Goal: Navigation & Orientation: Find specific page/section

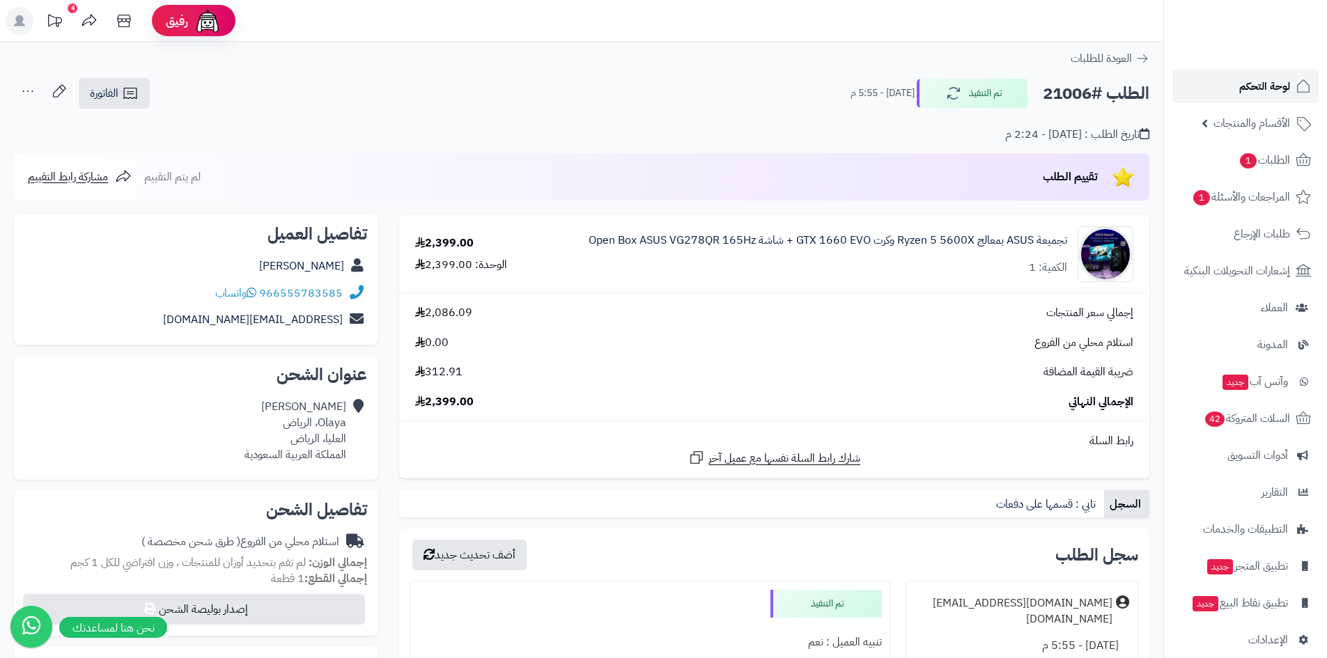
drag, startPoint x: 0, startPoint y: 0, endPoint x: 1263, endPoint y: 78, distance: 1265.0
click at [1263, 78] on span "لوحة التحكم" at bounding box center [1265, 87] width 51 height 20
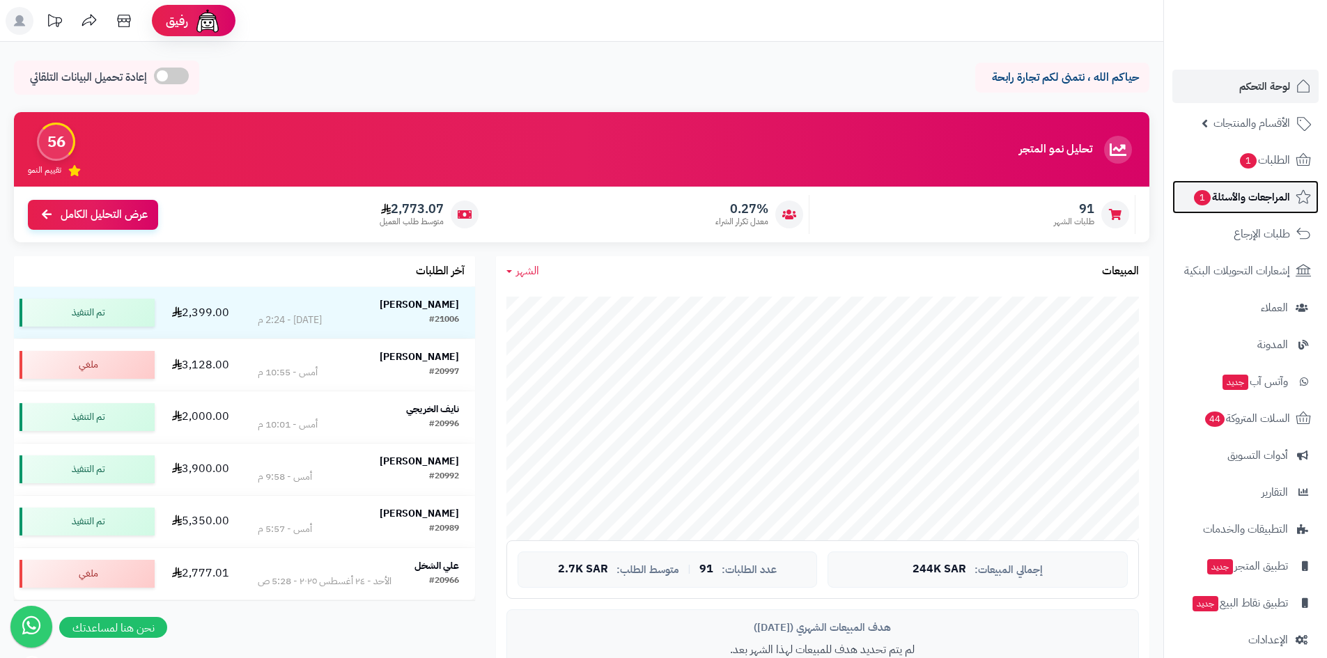
click at [1220, 208] on link "المراجعات والأسئلة 1" at bounding box center [1246, 196] width 146 height 33
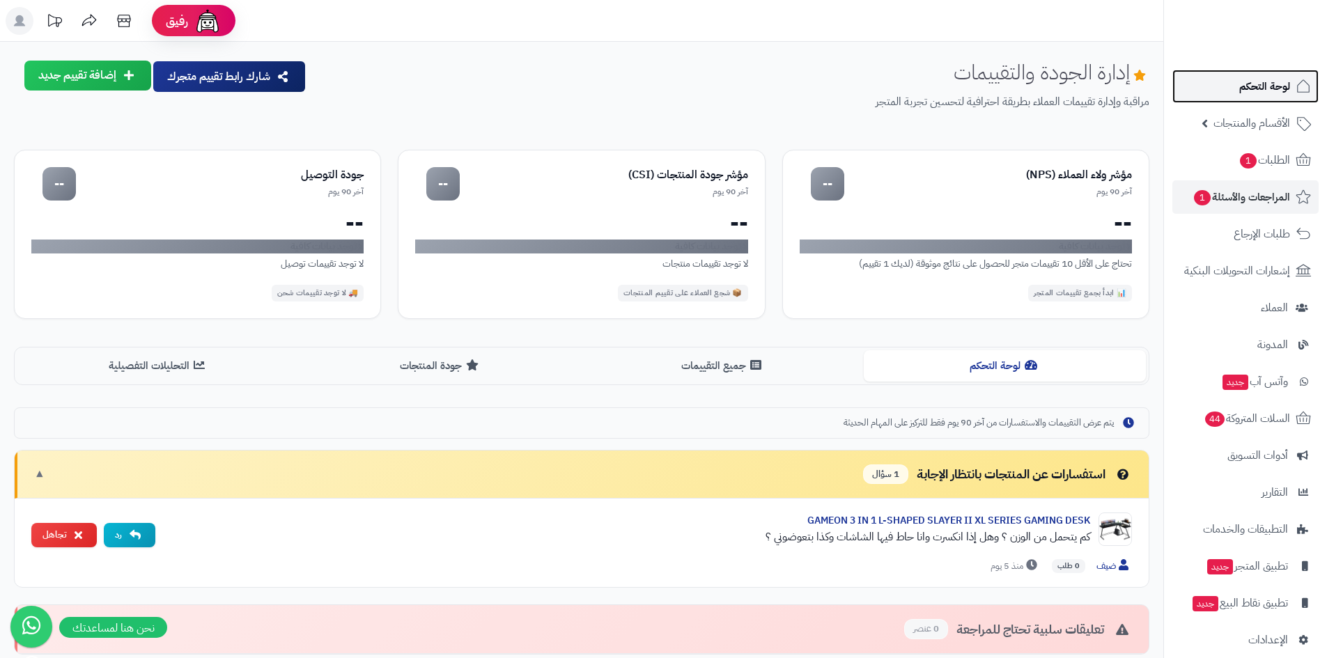
click at [1261, 91] on span "لوحة التحكم" at bounding box center [1265, 87] width 51 height 20
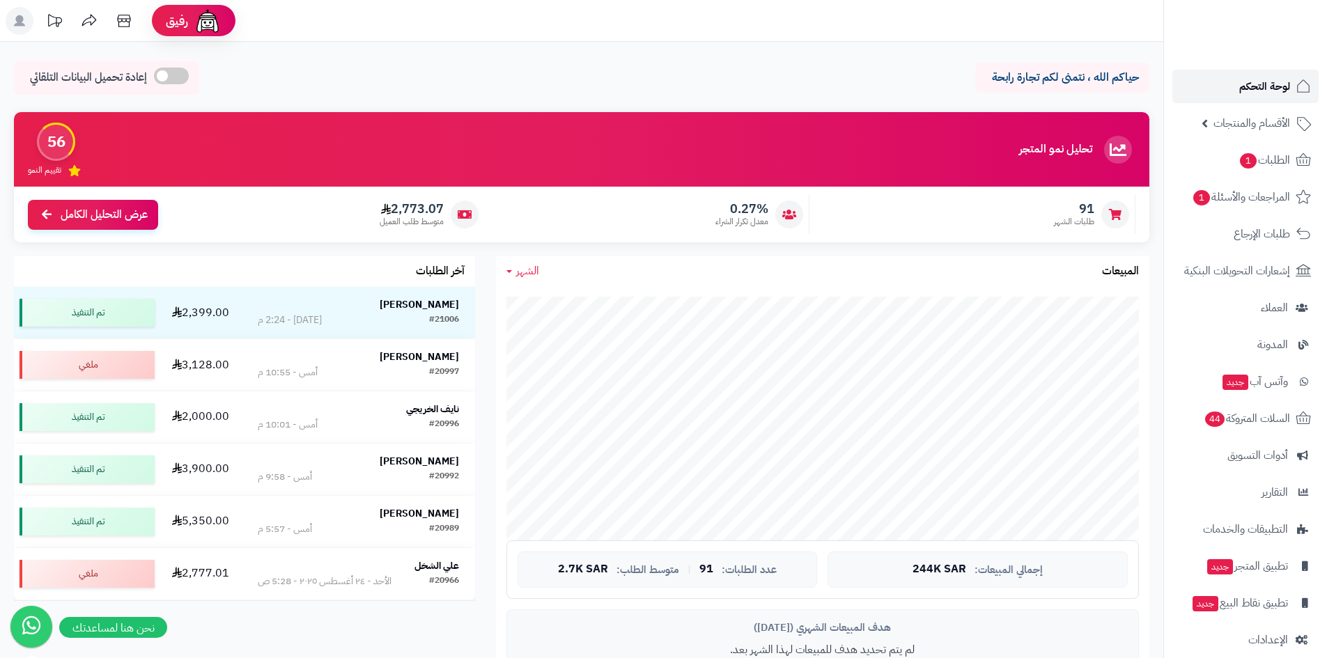
click at [1236, 79] on link "لوحة التحكم" at bounding box center [1246, 86] width 146 height 33
